Goal: Book appointment/travel/reservation

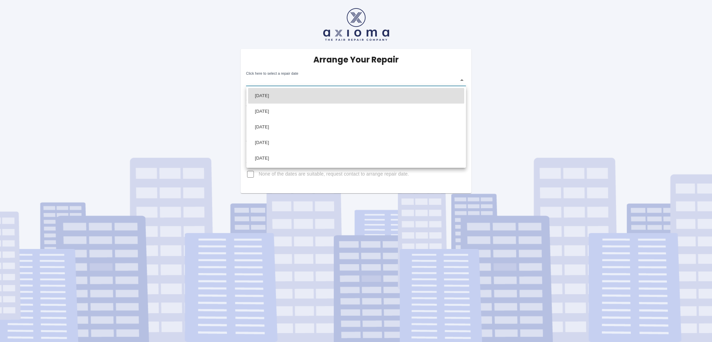
click at [289, 82] on body "Arrange Your Repair Click here to select a repair date ​ Phone Number   * 07932…" at bounding box center [356, 171] width 712 height 342
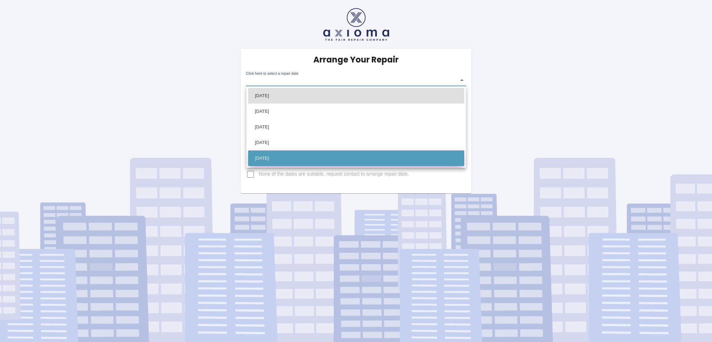
click at [271, 160] on li "[DATE]" at bounding box center [356, 159] width 216 height 16
type input "[DATE]T00:00:00.000Z"
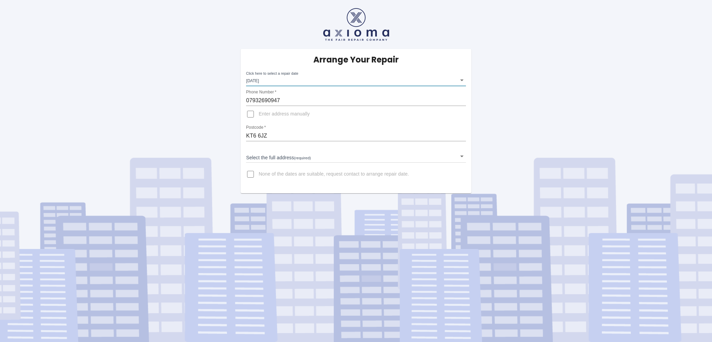
click at [251, 114] on input "Enter address manually" at bounding box center [250, 114] width 16 height 16
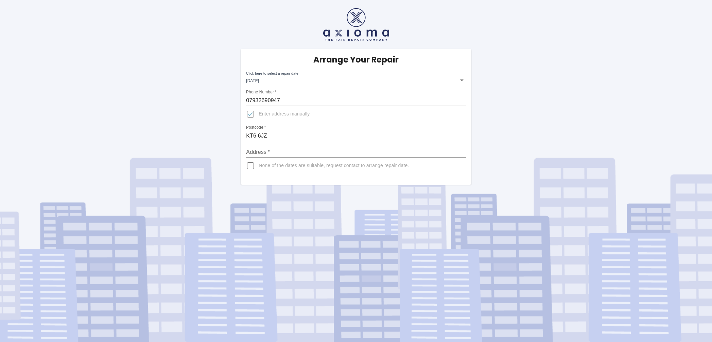
click at [251, 115] on input "Enter address manually" at bounding box center [250, 114] width 16 height 16
checkbox input "false"
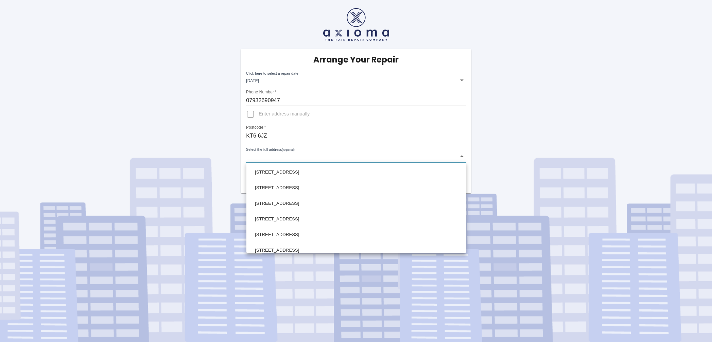
click at [269, 157] on body "Arrange Your Repair Click here to select a repair date [DATE] [DATE]T00:00:00.0…" at bounding box center [356, 171] width 712 height 342
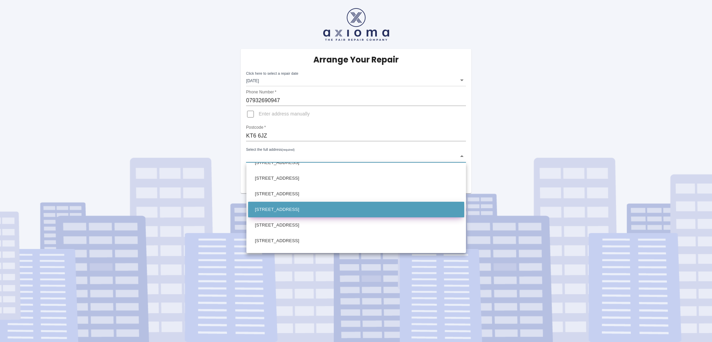
scroll to position [370, 0]
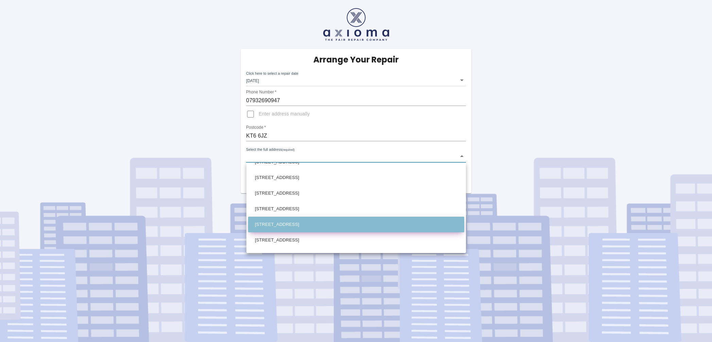
click at [274, 227] on li "[STREET_ADDRESS]" at bounding box center [356, 225] width 216 height 16
type input "[STREET_ADDRESS]"
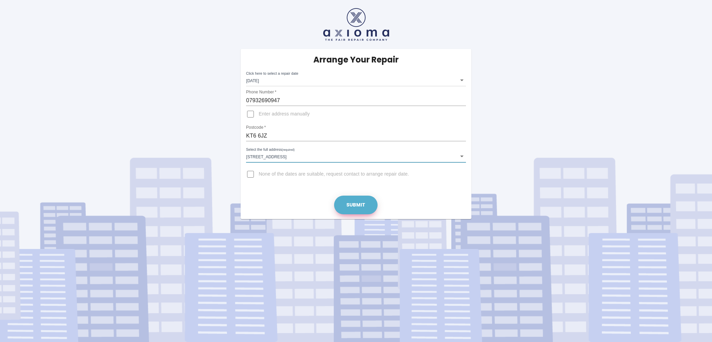
click at [356, 207] on button "Submit" at bounding box center [356, 205] width 44 height 19
